Goal: Check status

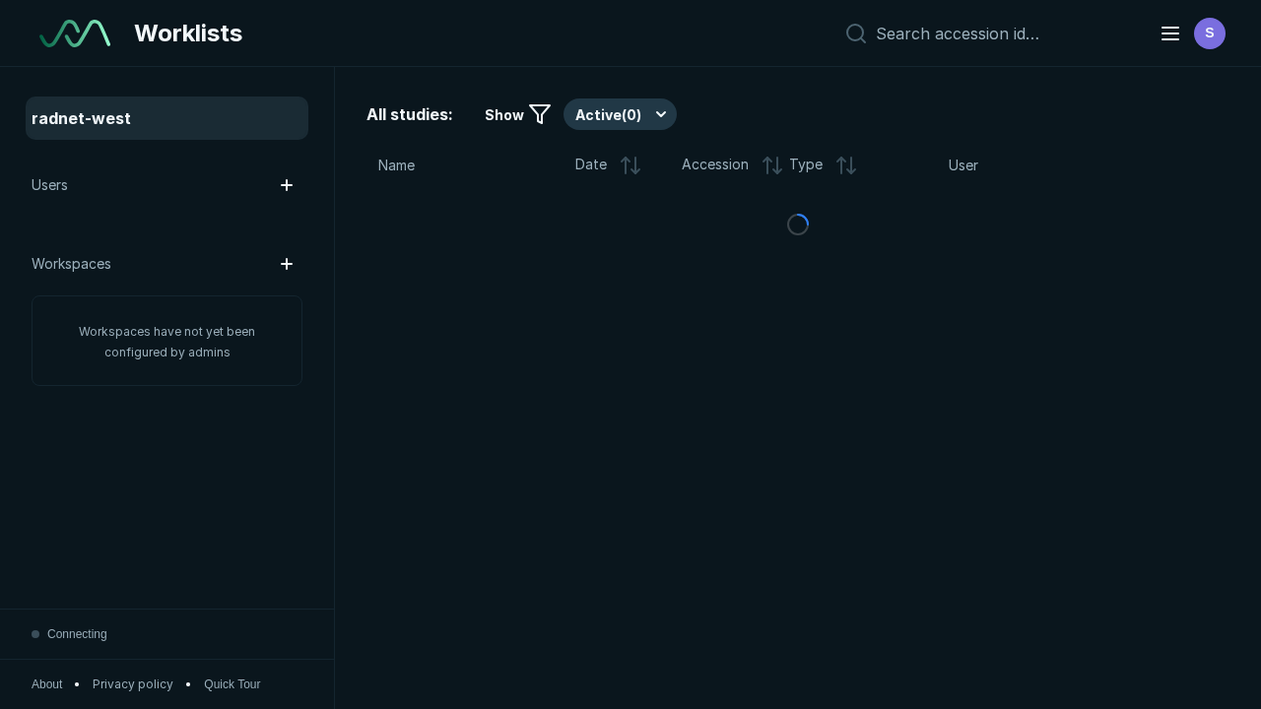
scroll to position [5380, 8206]
